Goal: Download file/media

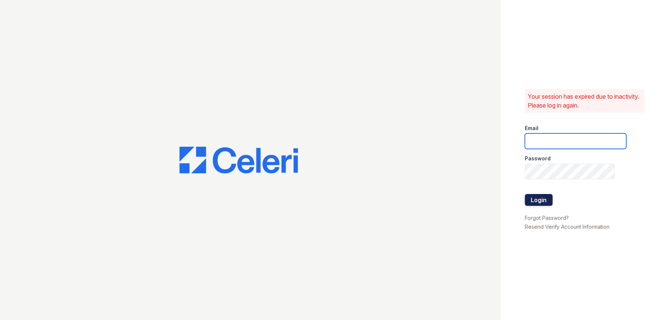
type input "renewbanburylake@trinity-pm.com"
click at [542, 201] on button "Login" at bounding box center [539, 200] width 28 height 12
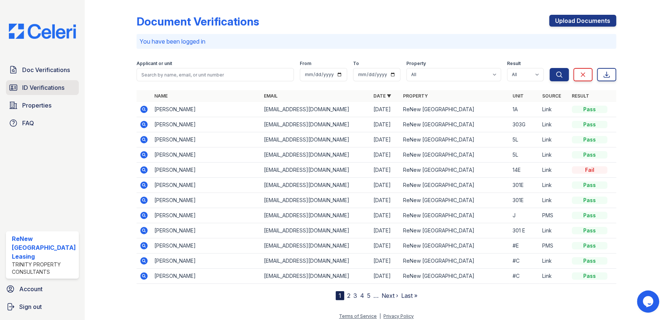
click at [32, 90] on span "ID Verifications" at bounding box center [43, 87] width 42 height 9
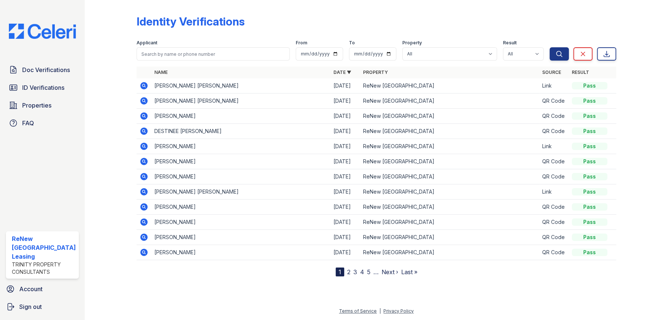
click at [404, 272] on link "Last »" at bounding box center [409, 272] width 16 height 7
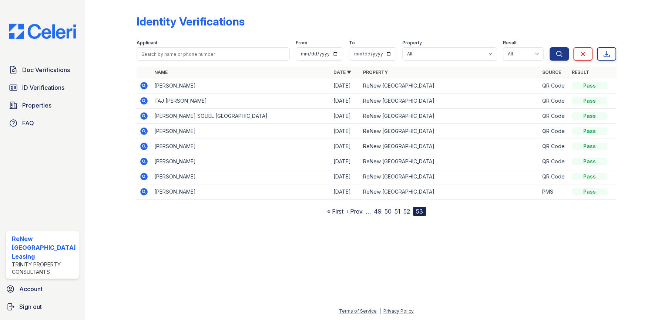
click at [333, 211] on link "« First" at bounding box center [335, 211] width 16 height 7
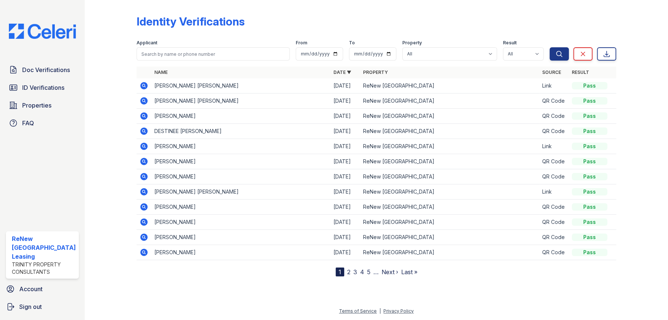
click at [387, 271] on link "Next ›" at bounding box center [389, 272] width 17 height 7
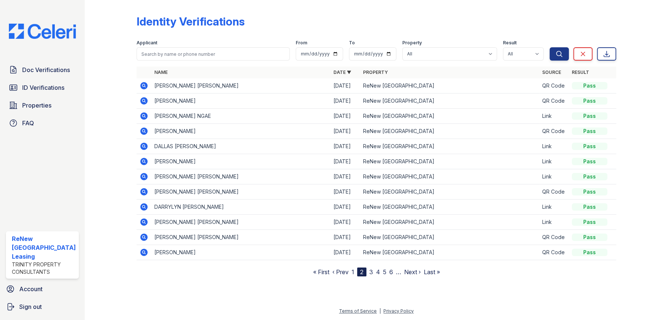
click at [143, 162] on icon at bounding box center [143, 161] width 9 height 9
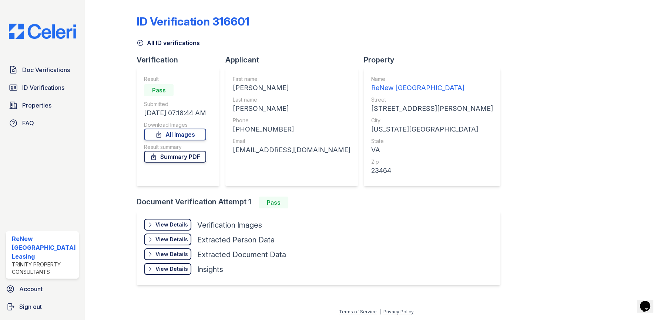
click at [161, 162] on link "Summary PDF" at bounding box center [175, 157] width 62 height 12
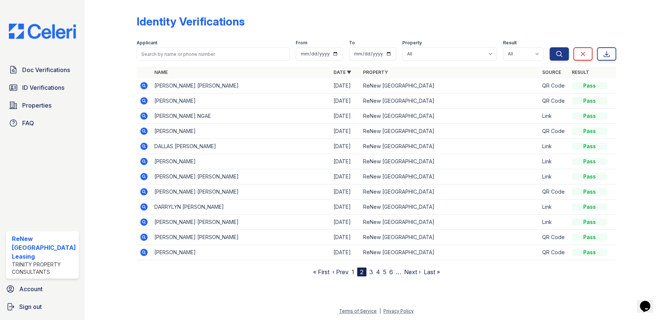
click at [142, 177] on icon at bounding box center [143, 176] width 2 height 2
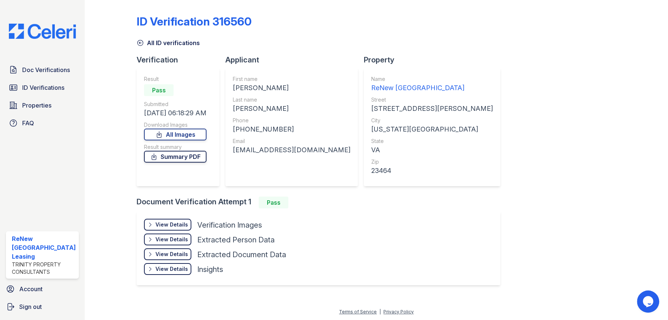
click at [177, 156] on link "Summary PDF" at bounding box center [175, 157] width 63 height 12
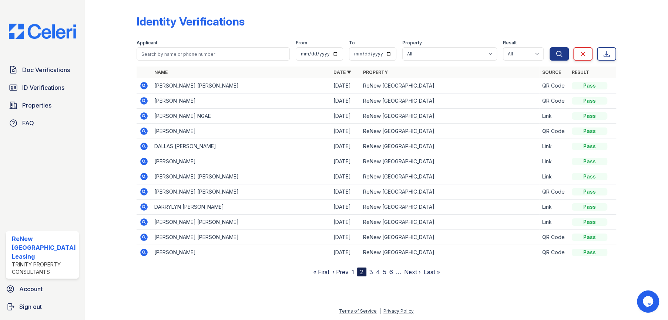
click at [141, 145] on icon at bounding box center [143, 146] width 9 height 9
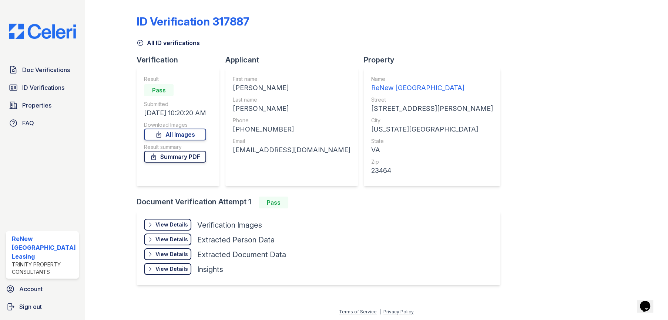
click at [171, 155] on link "Summary PDF" at bounding box center [175, 157] width 62 height 12
click at [487, 202] on div "ID Verification 317887 All ID verifications Verification Result Pass Submitted …" at bounding box center [377, 149] width 480 height 293
click at [47, 68] on span "Doc Verifications" at bounding box center [46, 69] width 48 height 9
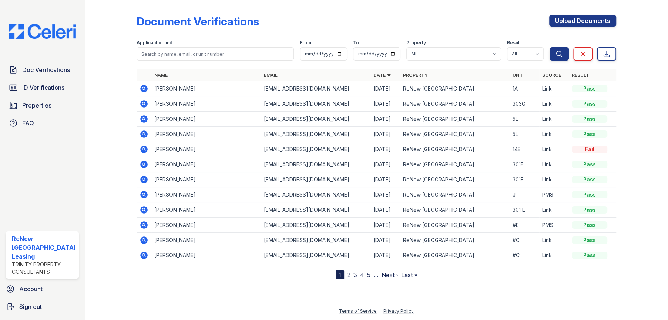
click at [145, 165] on icon at bounding box center [143, 164] width 7 height 7
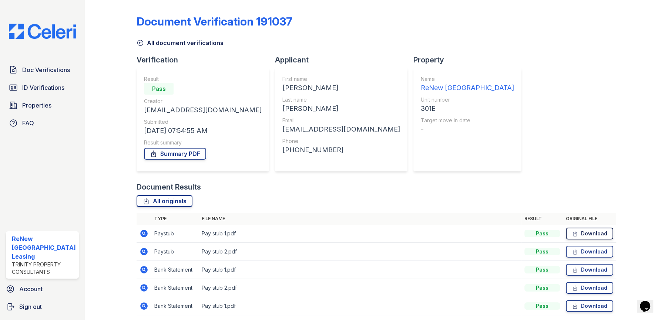
click at [574, 233] on link "Download" at bounding box center [589, 234] width 47 height 12
click at [573, 251] on icon at bounding box center [575, 251] width 4 height 5
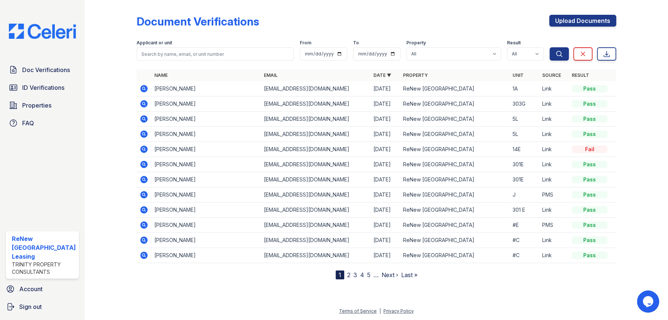
click at [144, 180] on icon at bounding box center [143, 179] width 7 height 7
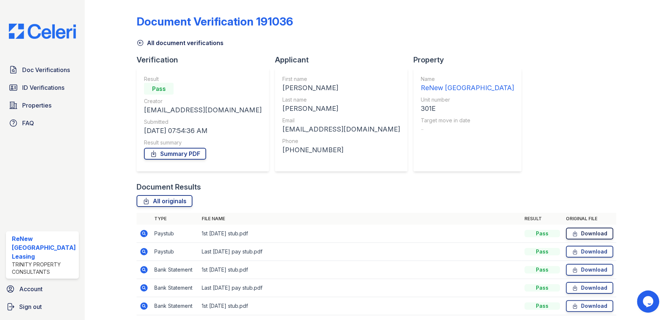
click at [572, 231] on icon at bounding box center [575, 233] width 6 height 7
click at [575, 252] on link "Download" at bounding box center [589, 252] width 47 height 12
